Goal: Task Accomplishment & Management: Manage account settings

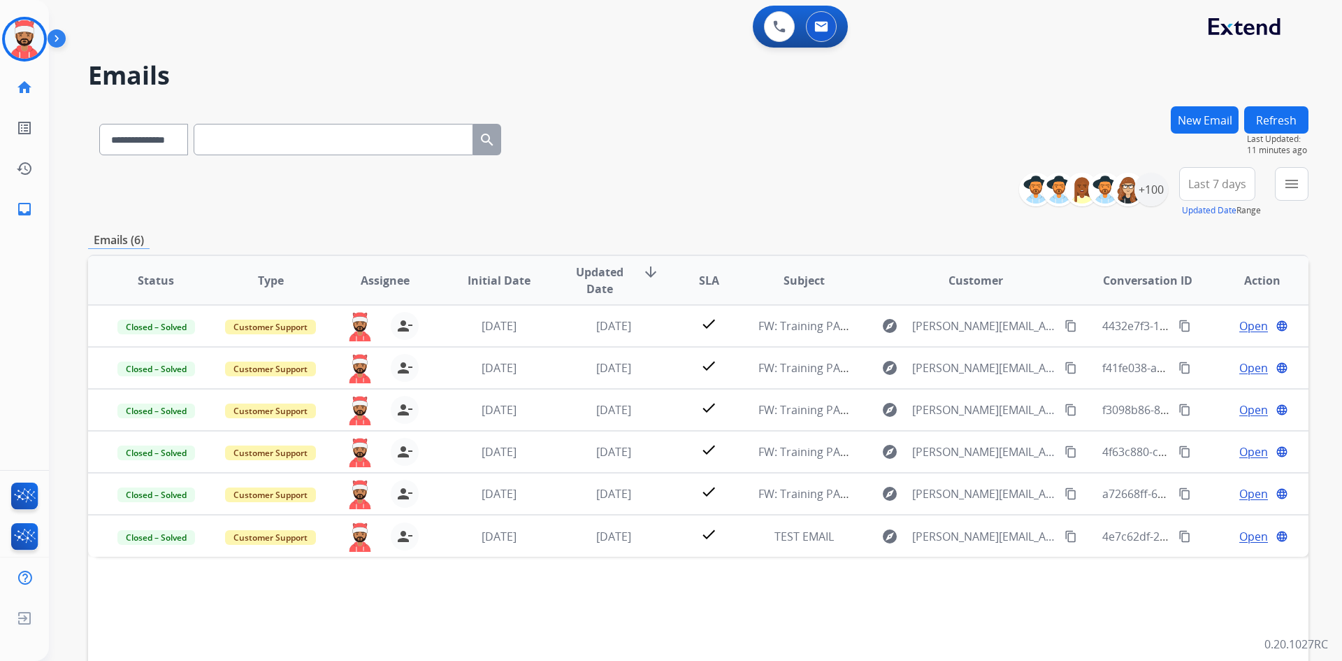
select select "**********"
click at [21, 56] on img at bounding box center [24, 39] width 39 height 39
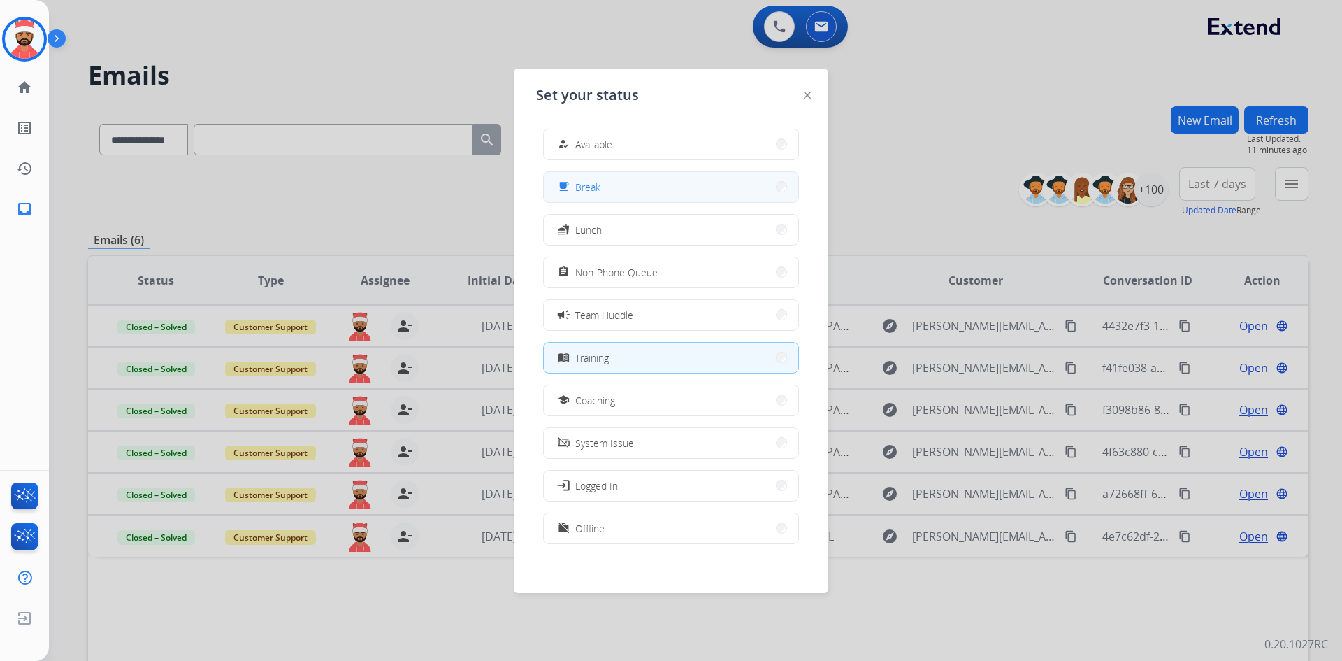
click at [627, 194] on button "free_breakfast Break" at bounding box center [671, 187] width 254 height 30
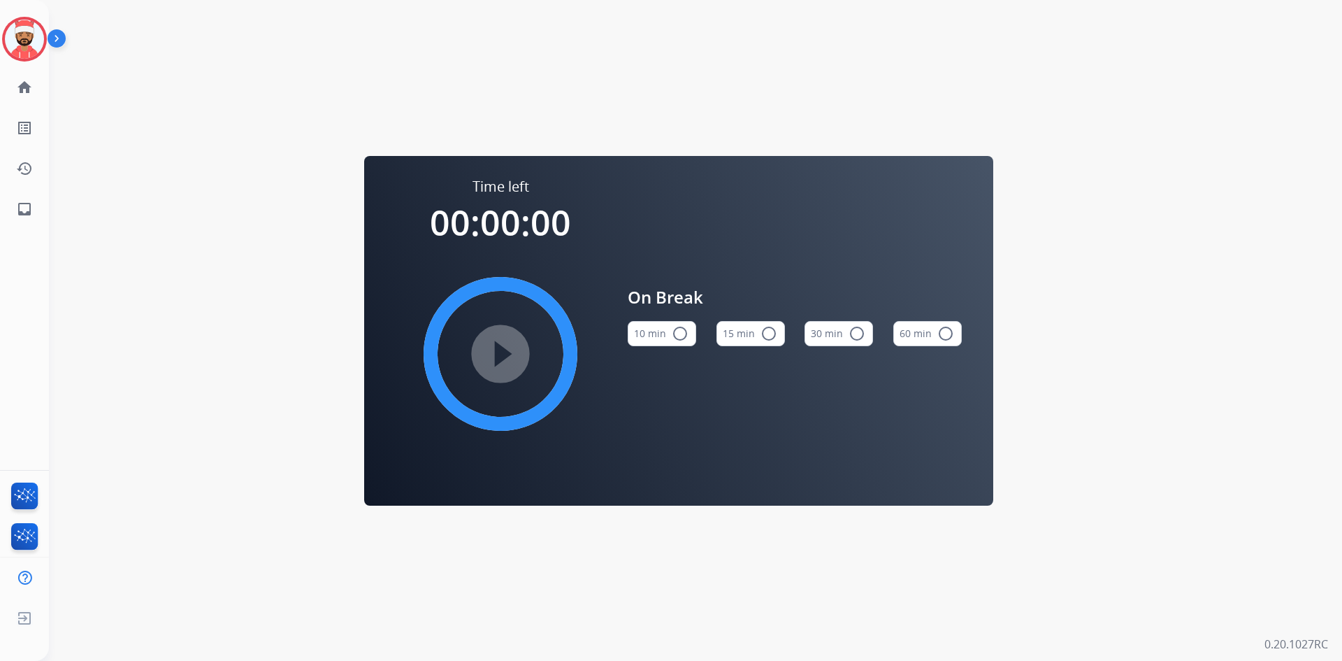
click at [769, 338] on mat-icon "radio_button_unchecked" at bounding box center [769, 333] width 17 height 17
click at [6, 45] on img at bounding box center [24, 39] width 39 height 39
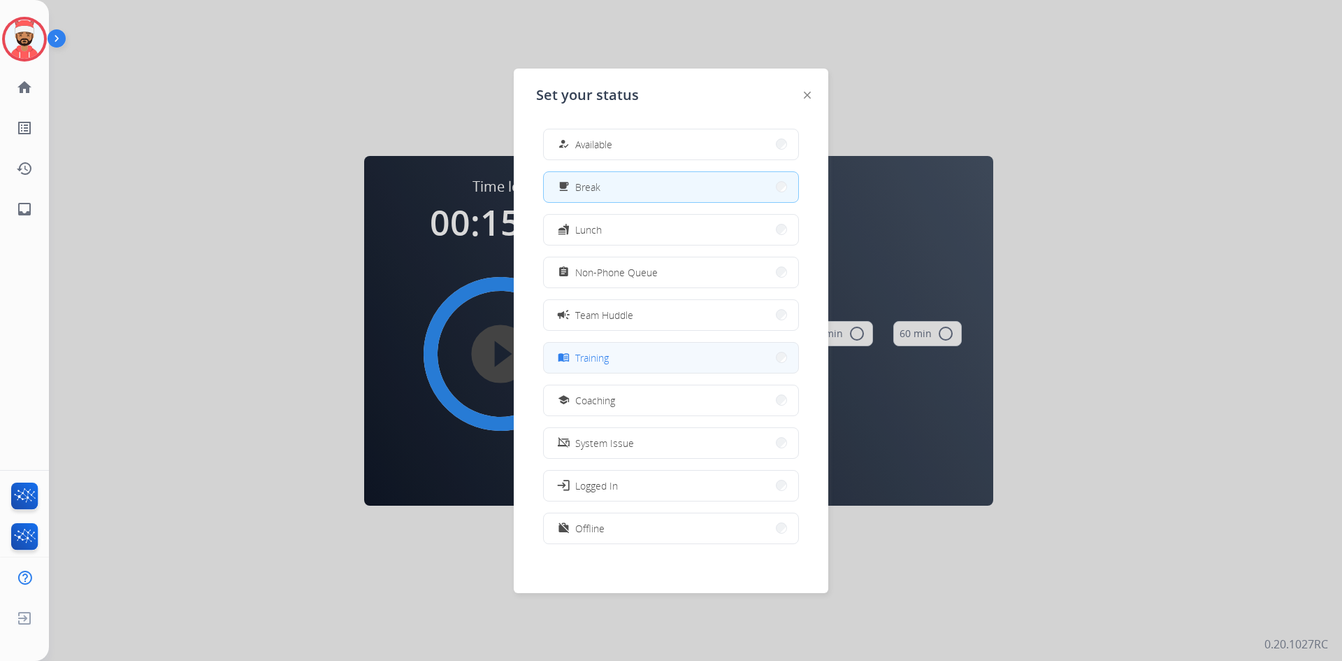
click at [579, 363] on span "Training" at bounding box center [592, 357] width 34 height 15
